Goal: Find specific page/section: Find specific page/section

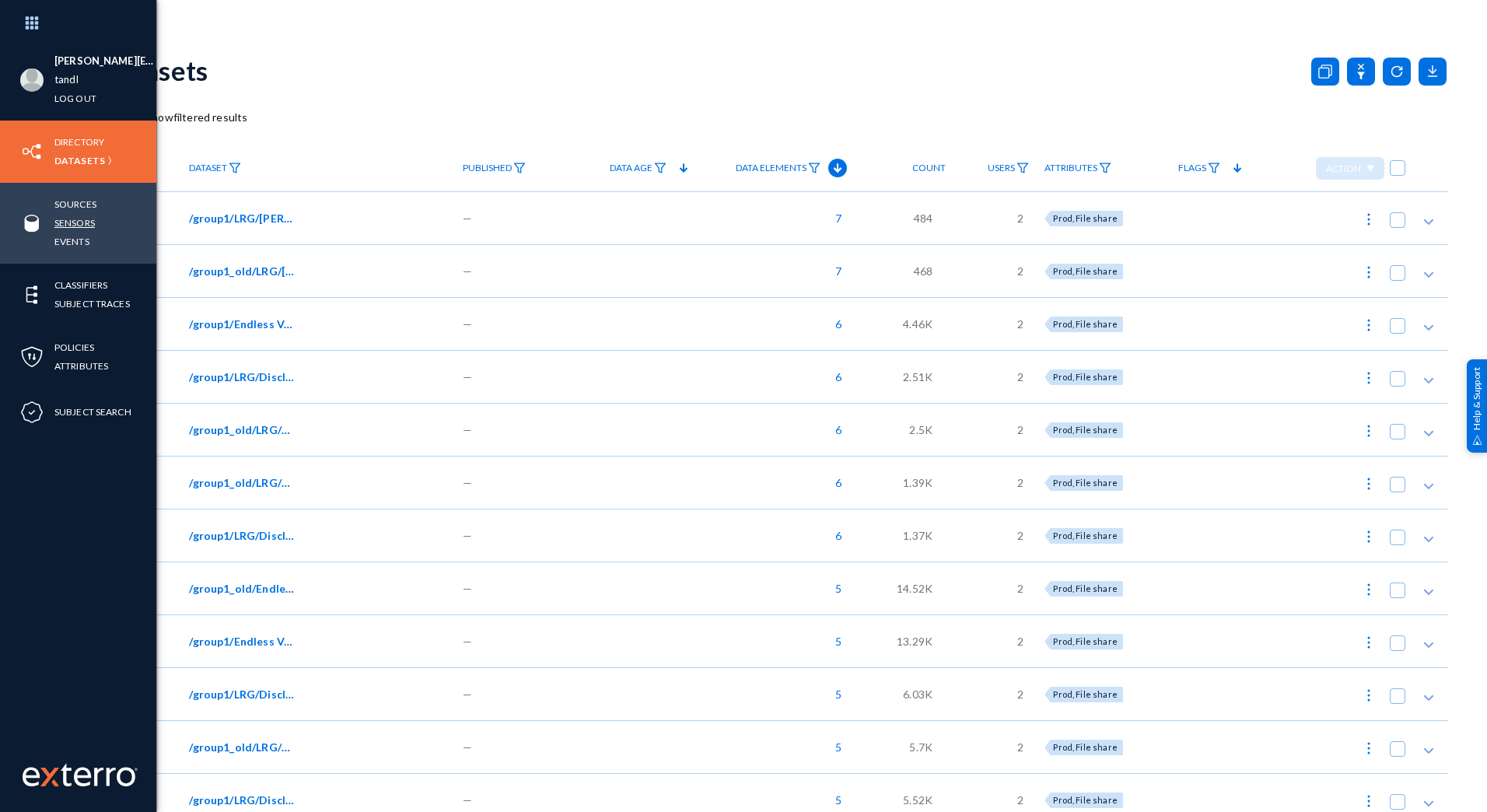
click at [93, 217] on link "Sensors" at bounding box center [74, 223] width 40 height 18
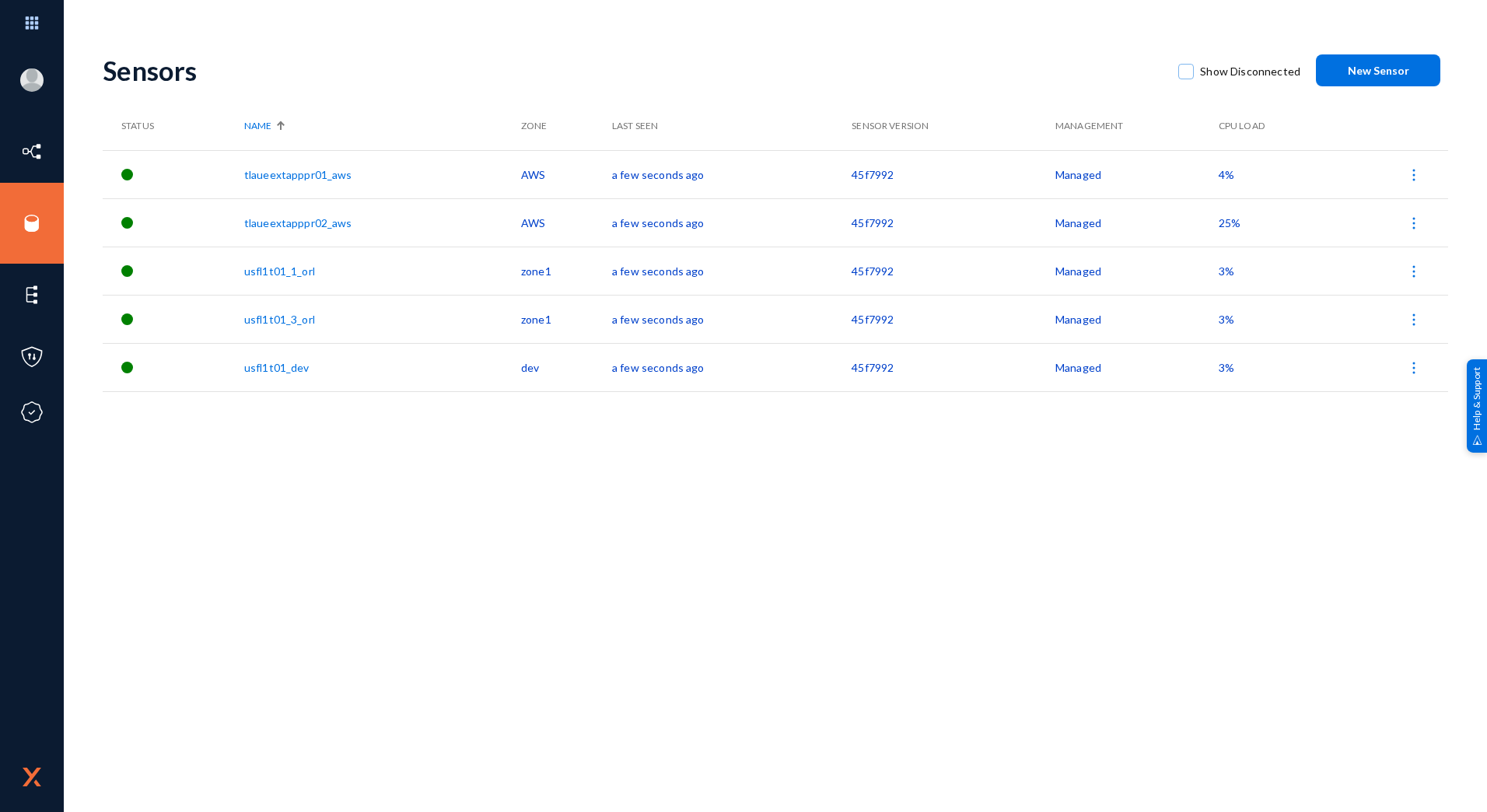
click at [473, 580] on div "Sensors Show Disconnected New Sensor Status Name Zone Last Seen Sensor Version …" at bounding box center [776, 426] width 1346 height 773
click at [1189, 79] on span at bounding box center [1186, 71] width 16 height 16
click at [1187, 79] on input "Show Disconnected" at bounding box center [1186, 80] width 2 height 2
checkbox input "true"
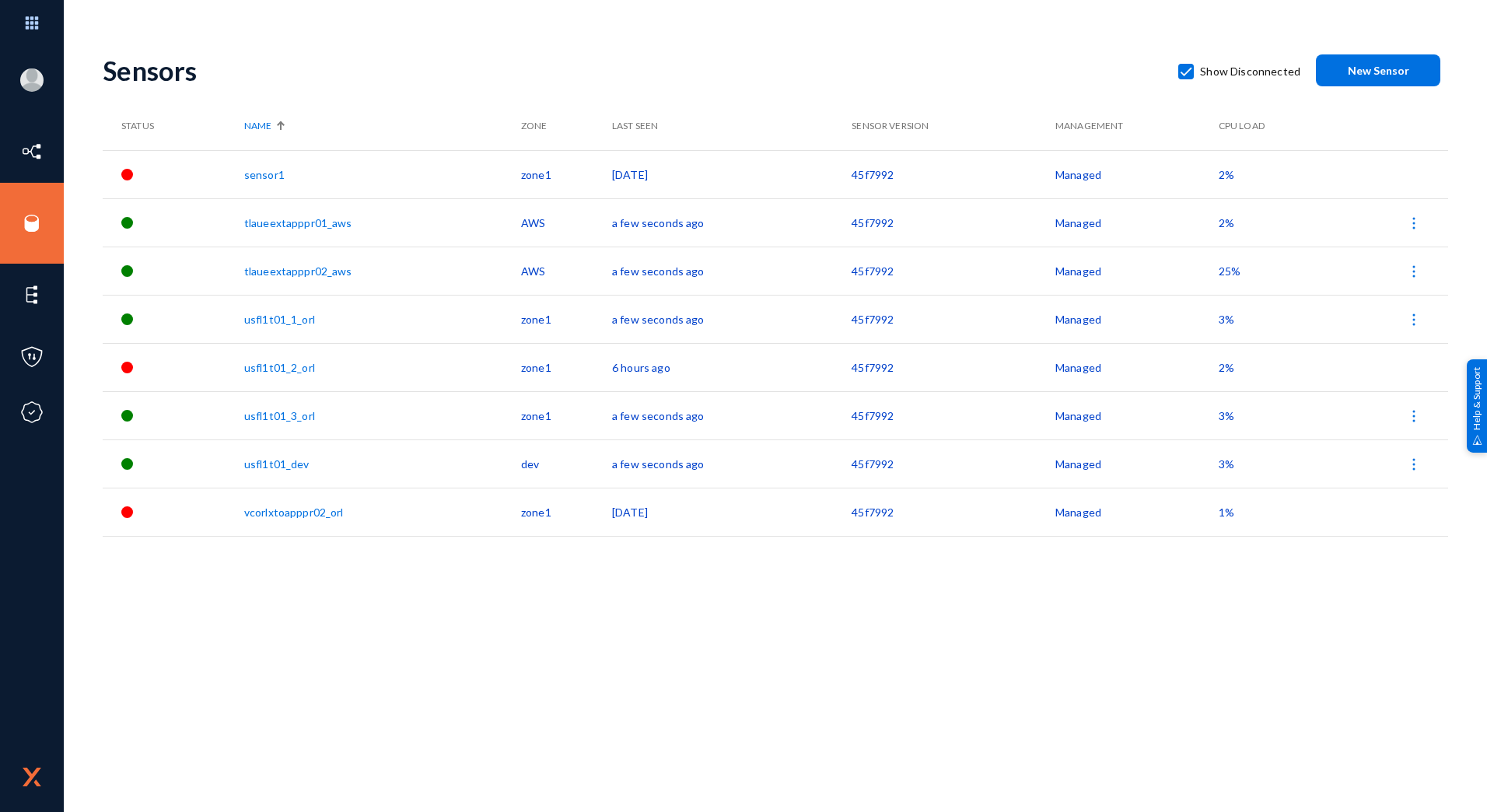
click at [545, 691] on div "Sensors Show Disconnected New Sensor Status Name Zone Last Seen Sensor Version …" at bounding box center [776, 426] width 1346 height 773
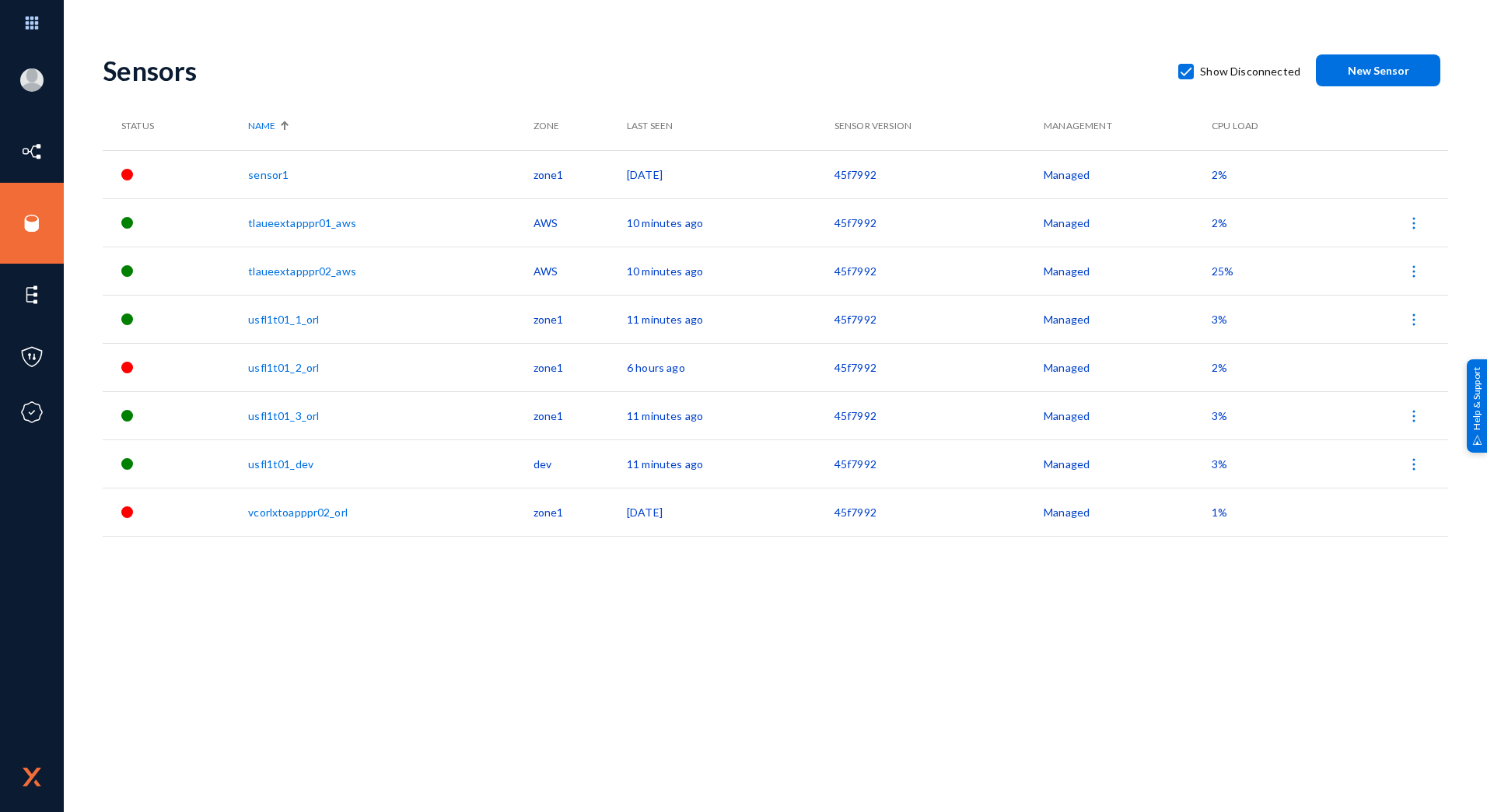
click at [572, 45] on div "Sensors Show Disconnected New Sensor" at bounding box center [776, 70] width 1346 height 63
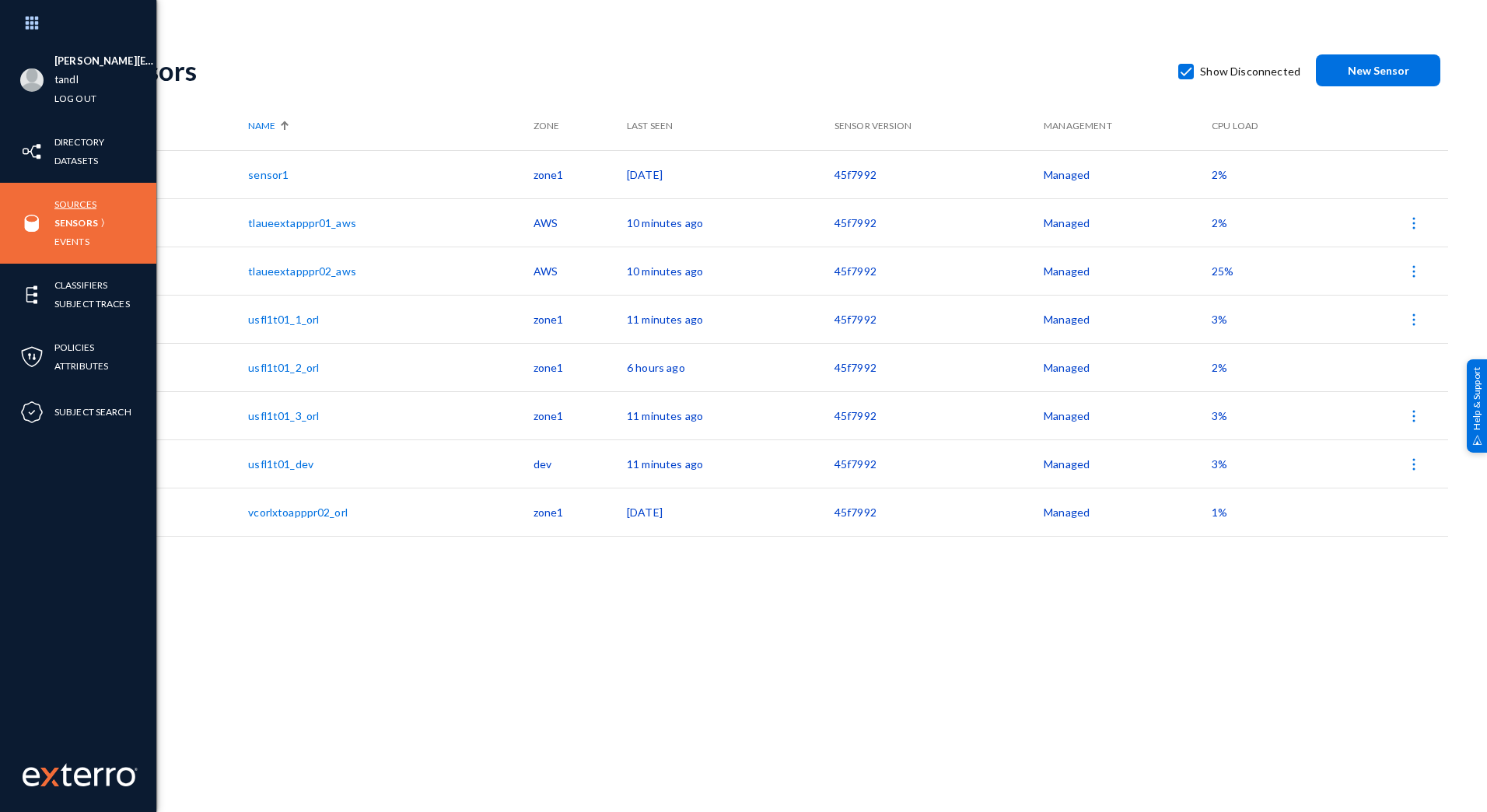
click at [83, 200] on link "Sources" at bounding box center [75, 204] width 42 height 18
